Goal: Navigation & Orientation: Find specific page/section

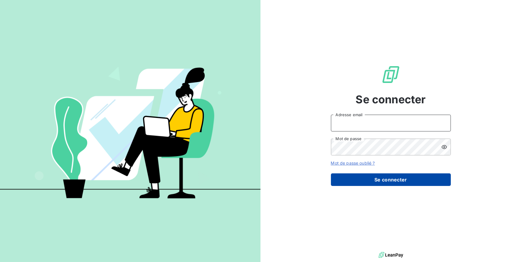
type input "[EMAIL_ADDRESS][DOMAIN_NAME]"
click at [404, 180] on button "Se connecter" at bounding box center [391, 179] width 120 height 13
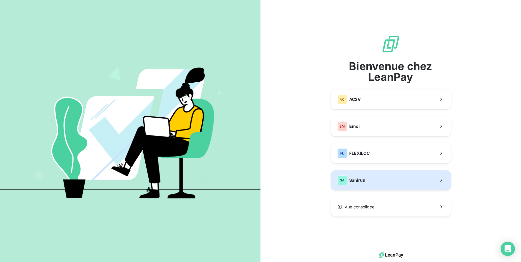
click at [401, 181] on button "SA Sanirun" at bounding box center [391, 180] width 120 height 20
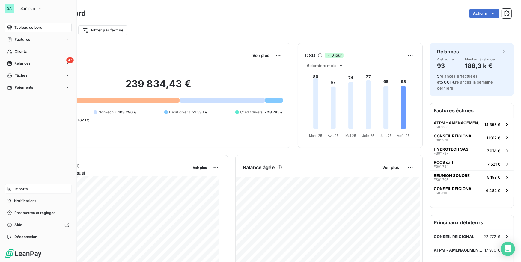
click at [16, 189] on span "Imports" at bounding box center [20, 188] width 13 height 5
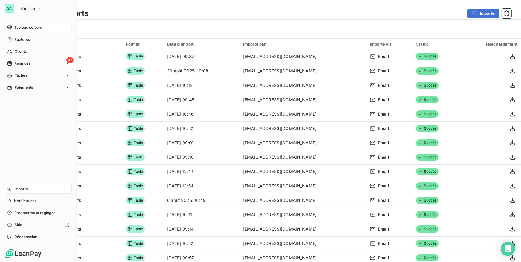
click at [19, 28] on span "Tableau de bord" at bounding box center [28, 27] width 28 height 5
